Goal: Go to known website: Access a specific website the user already knows

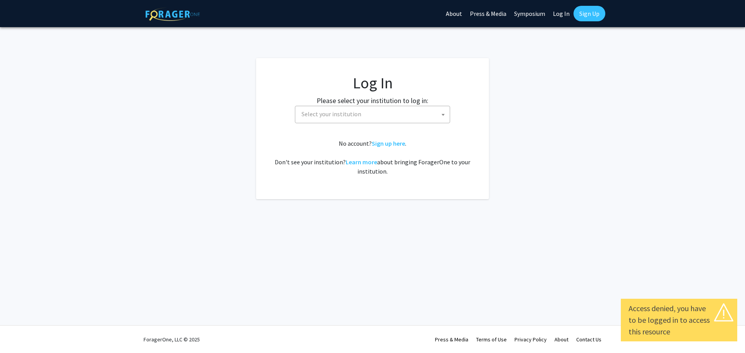
click at [432, 120] on span "Select your institution" at bounding box center [373, 114] width 151 height 16
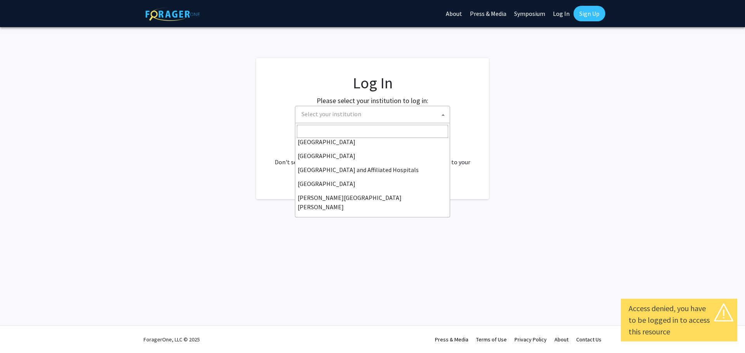
scroll to position [271, 0]
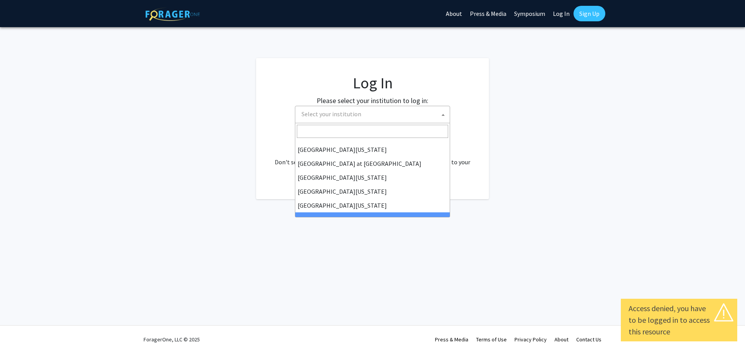
select select "21"
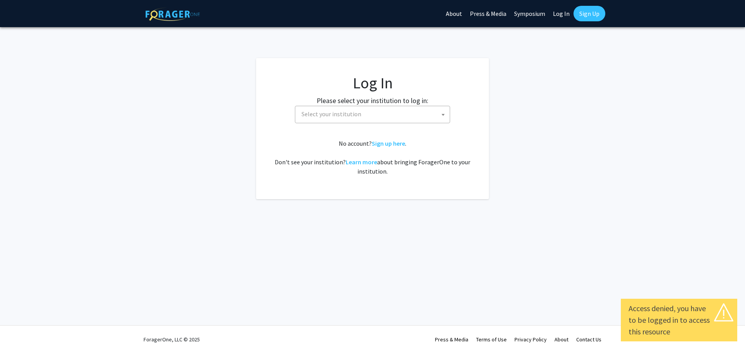
click at [417, 111] on span "Select your institution" at bounding box center [373, 114] width 151 height 16
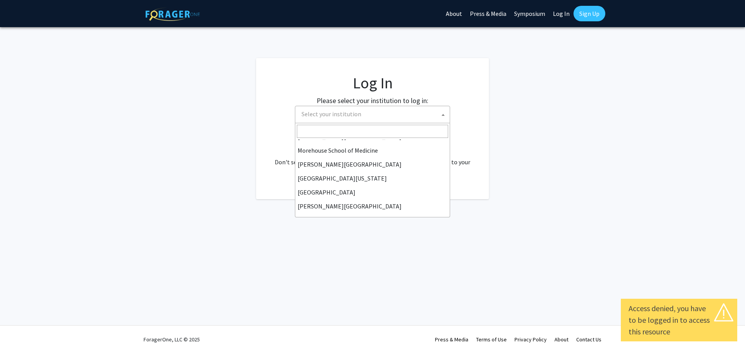
scroll to position [271, 0]
select select "21"
